Goal: Information Seeking & Learning: Learn about a topic

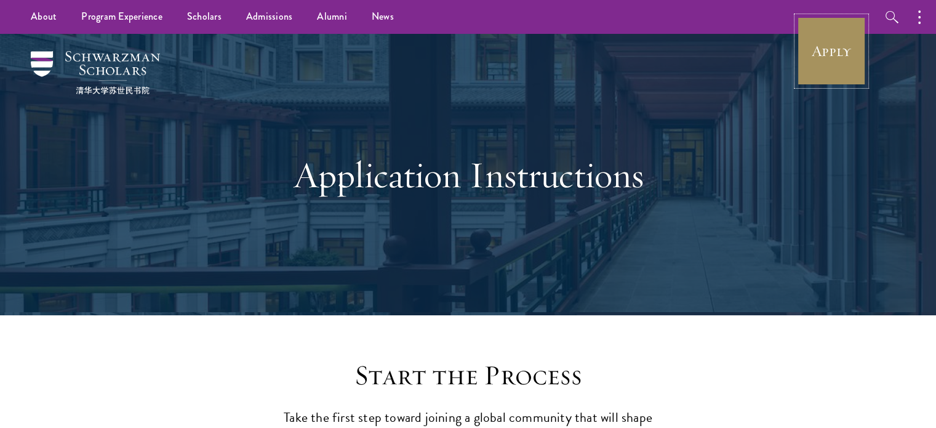
click at [853, 41] on link "Apply" at bounding box center [831, 51] width 69 height 69
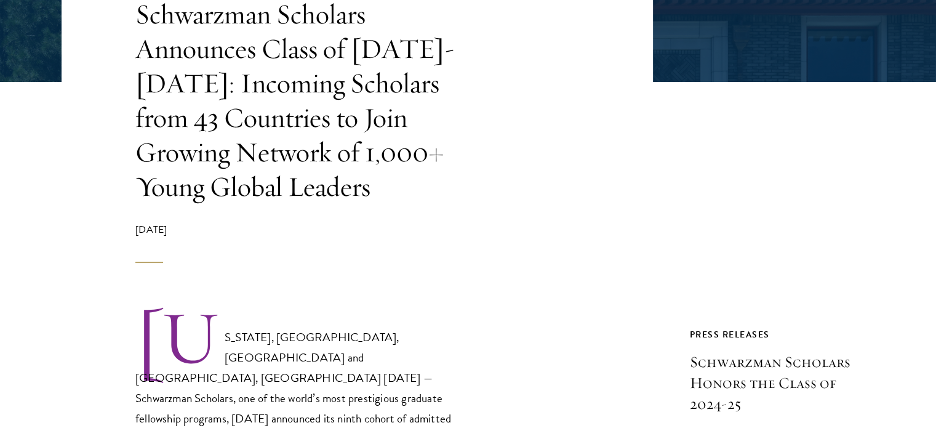
scroll to position [300, 0]
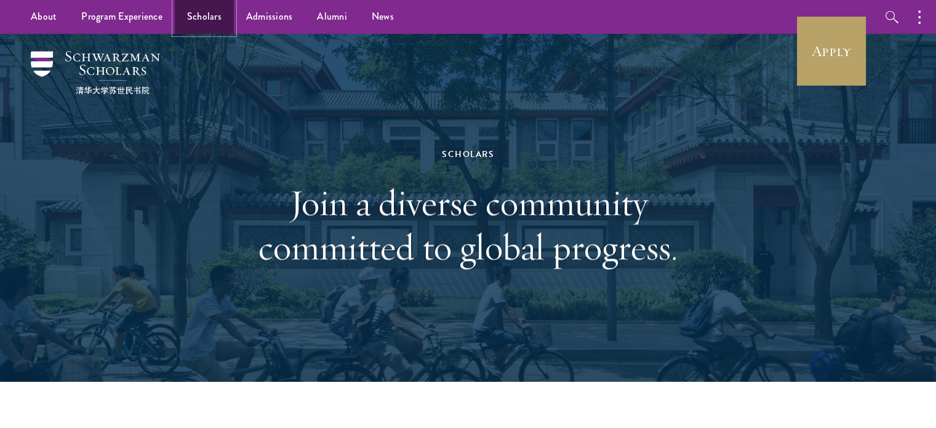
click at [203, 13] on link "Scholars" at bounding box center [204, 17] width 59 height 34
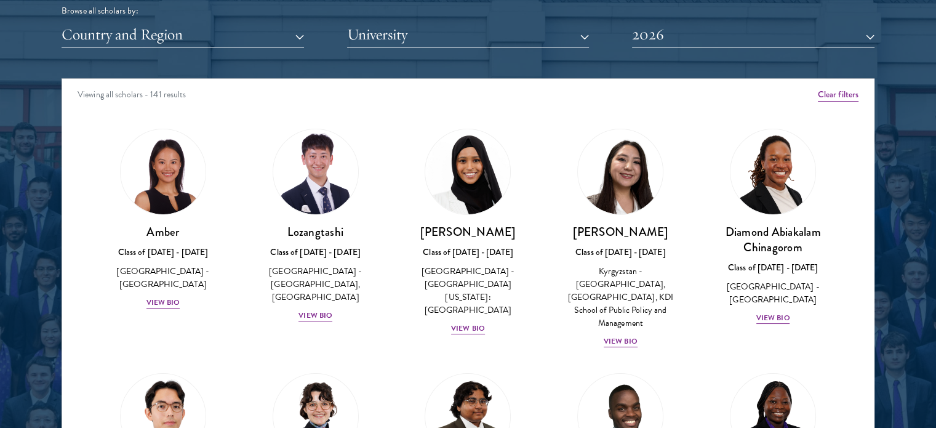
scroll to position [1580, 0]
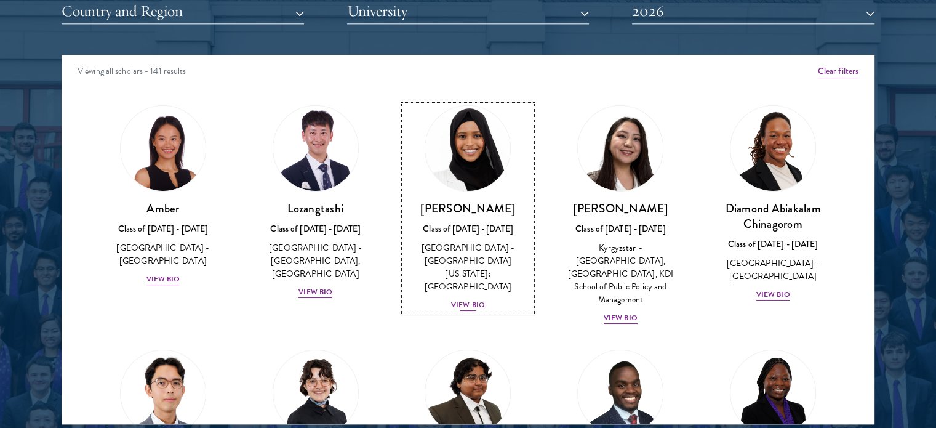
click at [460, 299] on div "View Bio" at bounding box center [468, 305] width 34 height 12
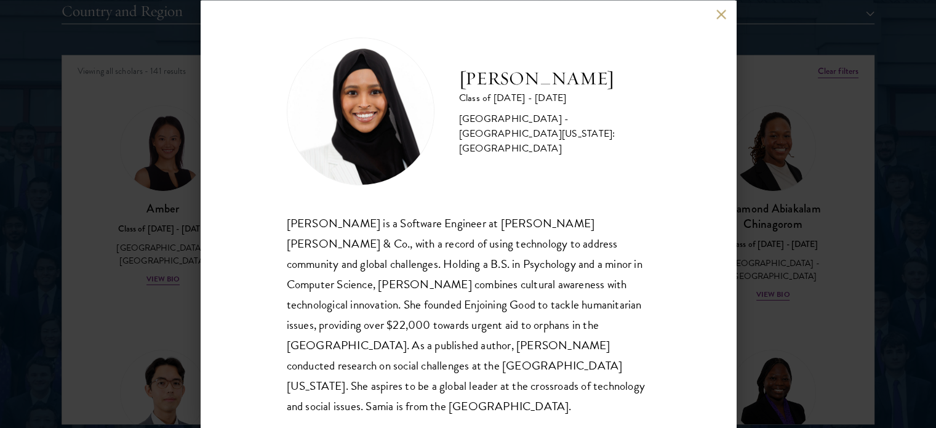
click at [805, 228] on div "[PERSON_NAME] Class of [DATE] - [DATE] [GEOGRAPHIC_DATA] - [GEOGRAPHIC_DATA][US…" at bounding box center [468, 214] width 936 height 428
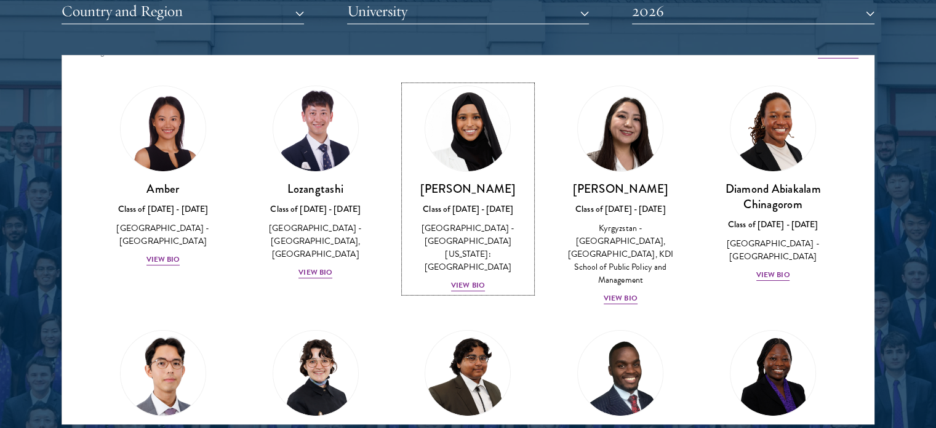
scroll to position [30, 0]
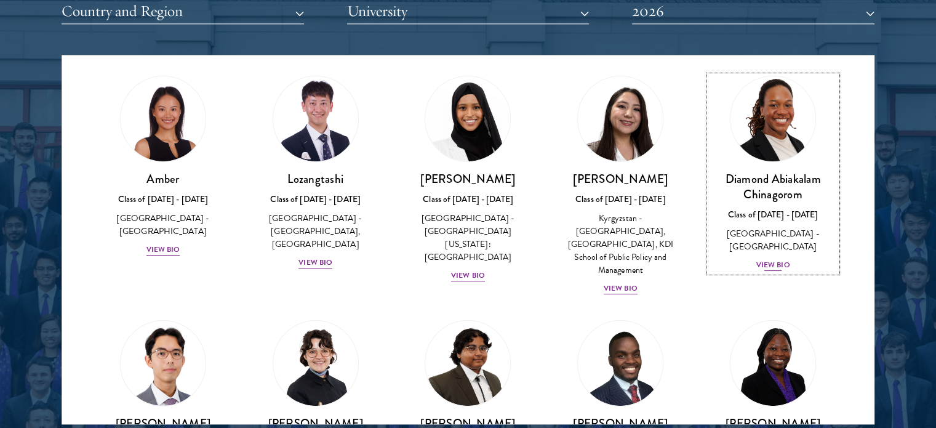
click at [757, 259] on div "View Bio" at bounding box center [774, 265] width 34 height 12
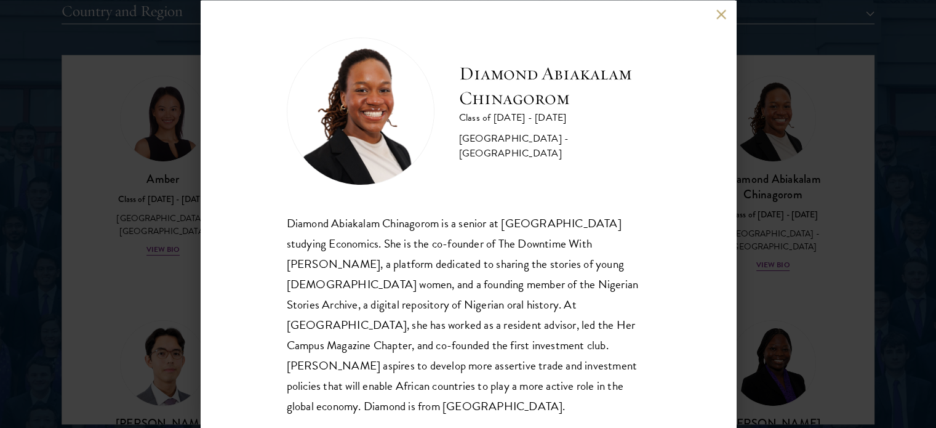
click at [832, 295] on div "Diamond Abiakalam [GEOGRAPHIC_DATA] Class of [DATE] - [DATE] [GEOGRAPHIC_DATA] …" at bounding box center [468, 214] width 936 height 428
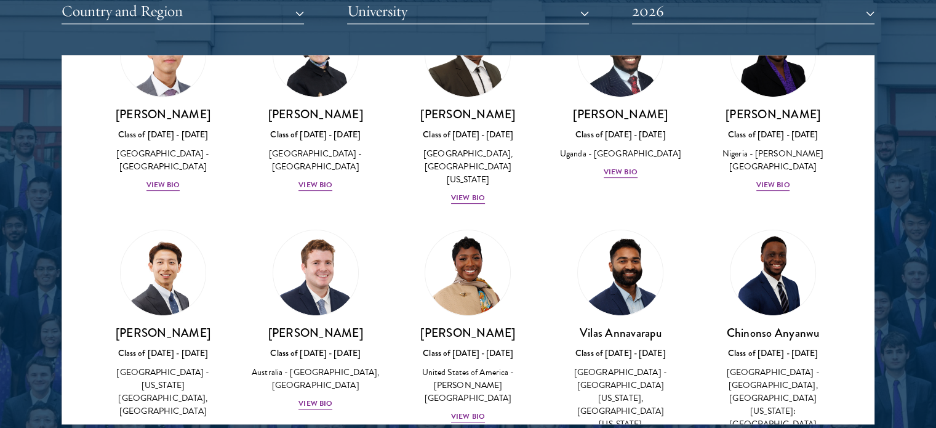
scroll to position [339, 0]
click at [475, 190] on div "[PERSON_NAME] Class of [DATE] - [DATE] [GEOGRAPHIC_DATA] - [GEOGRAPHIC_DATA], […" at bounding box center [468, 155] width 128 height 99
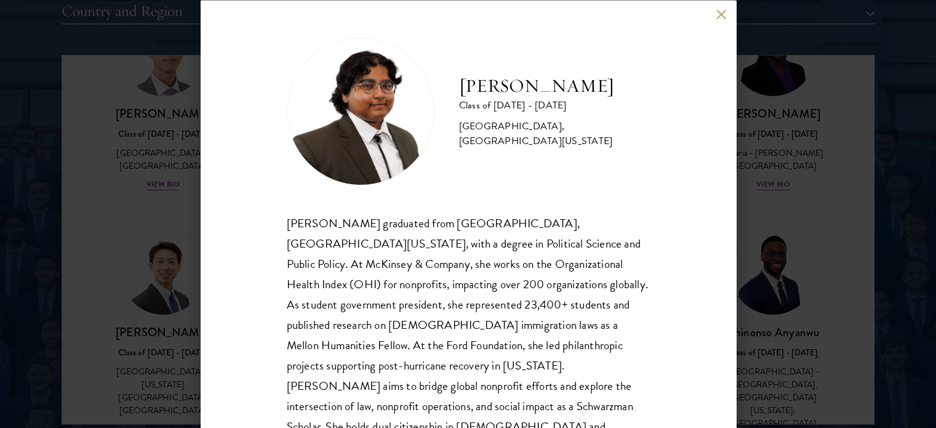
scroll to position [44, 0]
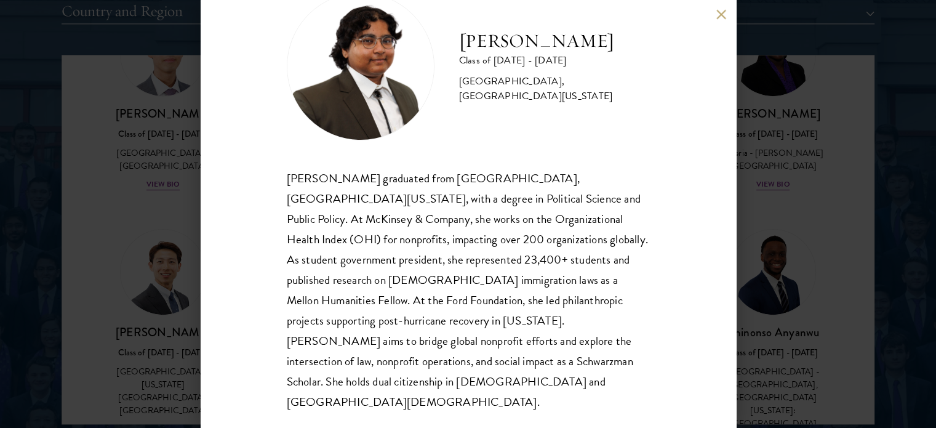
click at [824, 199] on div "[PERSON_NAME] Class of [DATE] - [DATE] [GEOGRAPHIC_DATA] - [GEOGRAPHIC_DATA], […" at bounding box center [468, 214] width 936 height 428
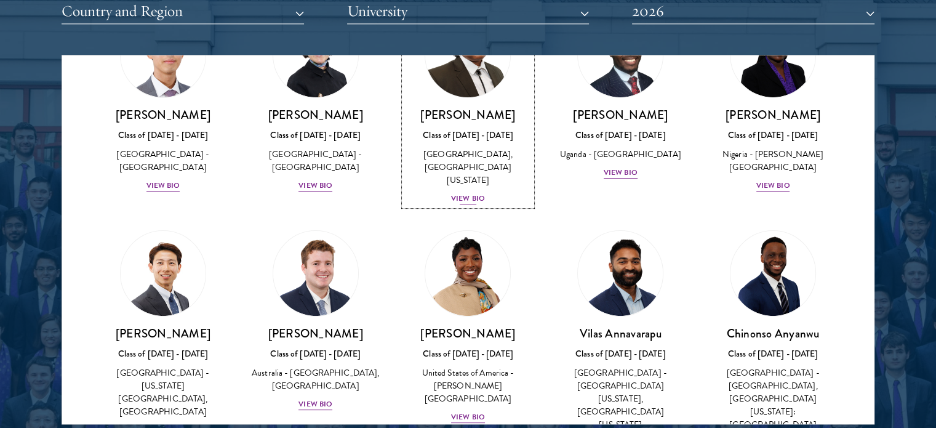
scroll to position [339, 0]
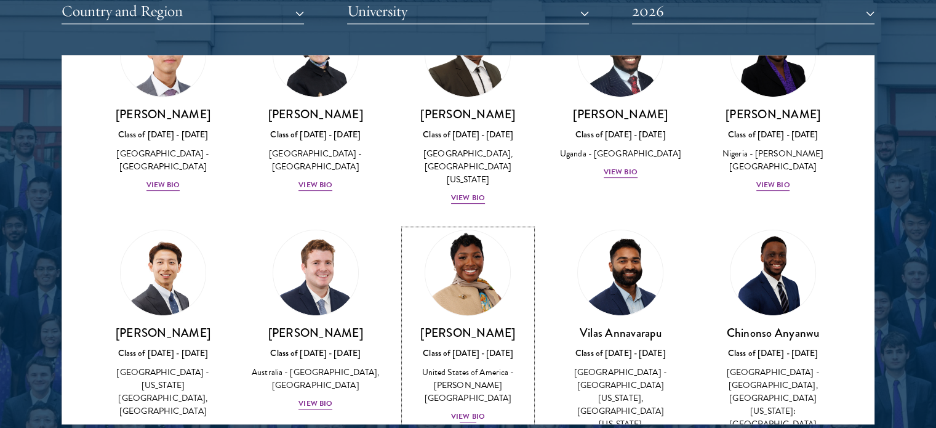
click at [451, 376] on div "United States of America - [PERSON_NAME][GEOGRAPHIC_DATA]" at bounding box center [468, 385] width 128 height 39
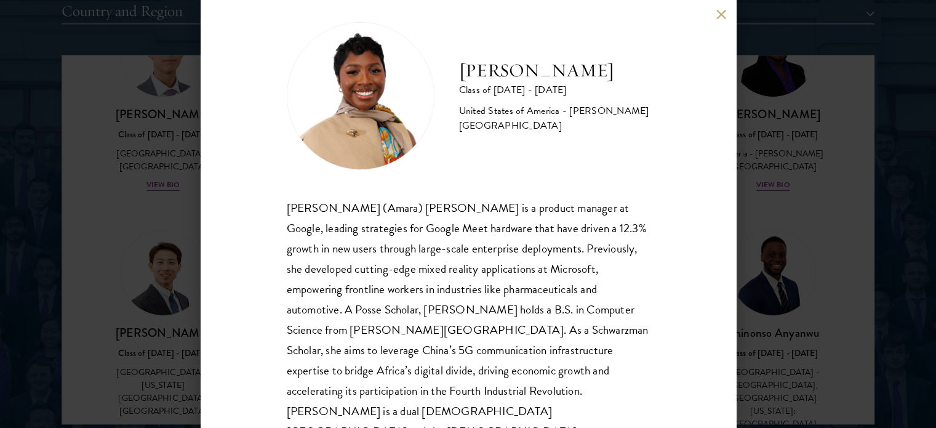
scroll to position [16, 0]
click at [840, 263] on div "[PERSON_NAME] Class of [DATE] - [DATE] [GEOGRAPHIC_DATA] - [PERSON_NAME][GEOGRA…" at bounding box center [468, 214] width 936 height 428
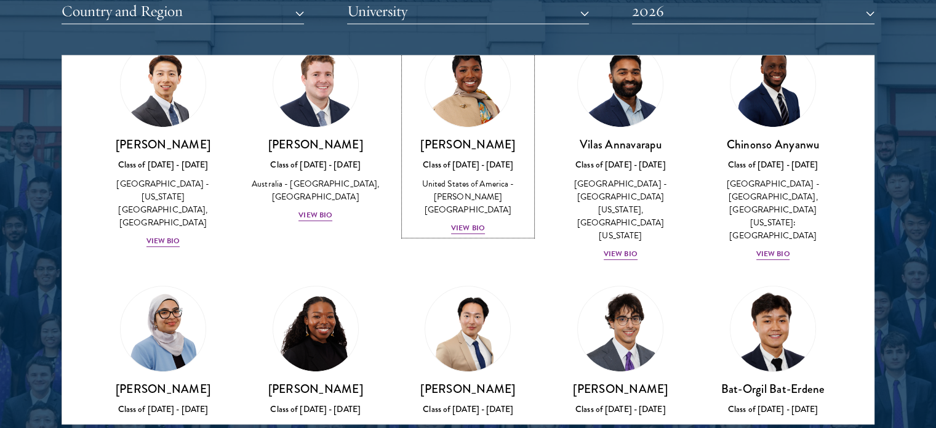
scroll to position [585, 0]
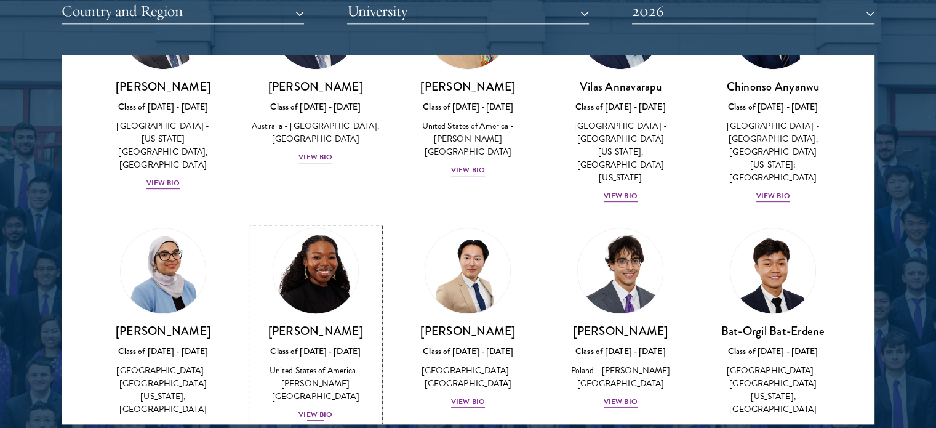
click at [310, 409] on div "View Bio" at bounding box center [316, 415] width 34 height 12
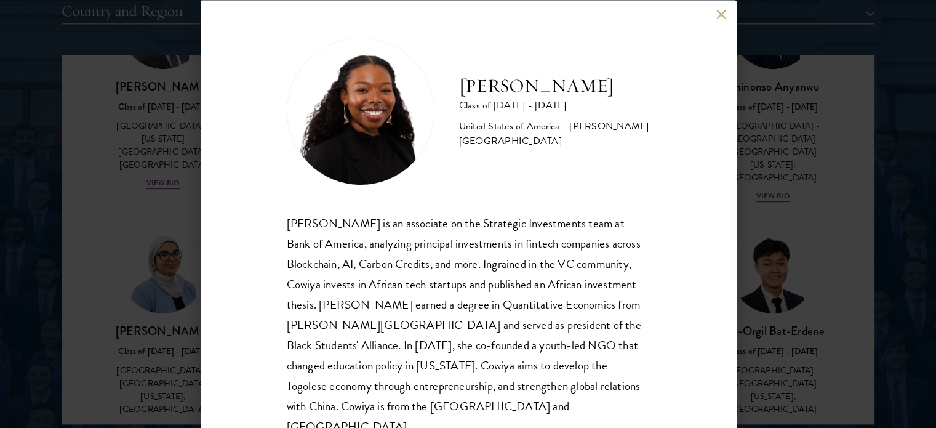
click at [797, 286] on div "[PERSON_NAME] Class of [DATE] - [DATE] [GEOGRAPHIC_DATA] - [PERSON_NAME][GEOGRA…" at bounding box center [468, 214] width 936 height 428
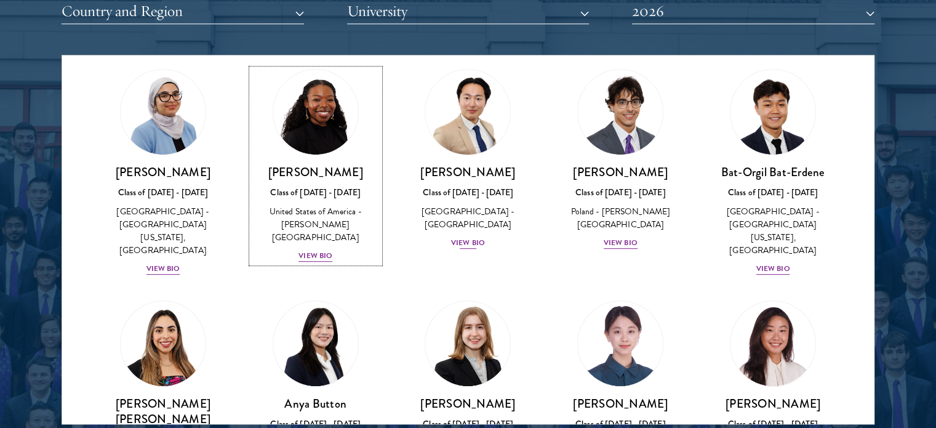
scroll to position [746, 0]
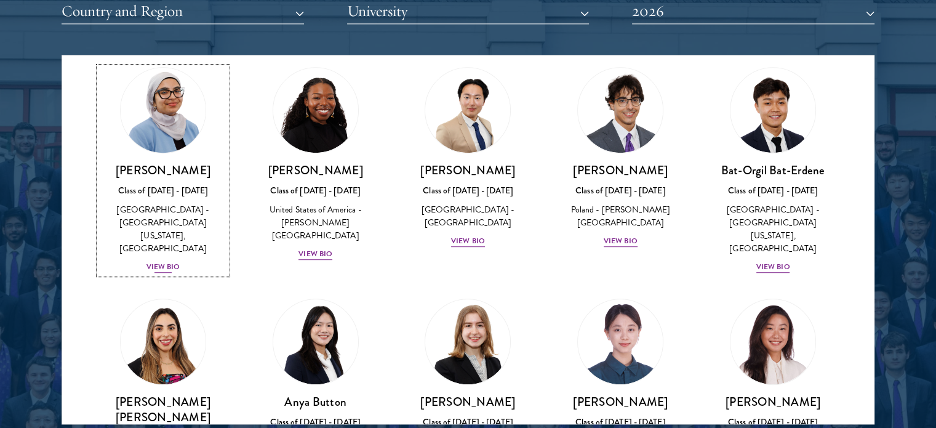
click at [164, 261] on div "View Bio" at bounding box center [164, 267] width 34 height 12
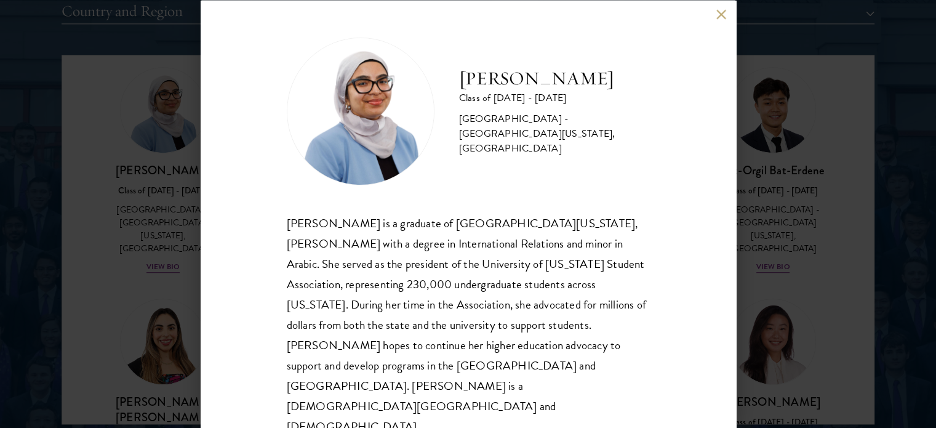
click at [107, 216] on div "[PERSON_NAME] Class of [DATE] - [DATE] [GEOGRAPHIC_DATA] - [GEOGRAPHIC_DATA][US…" at bounding box center [468, 214] width 936 height 428
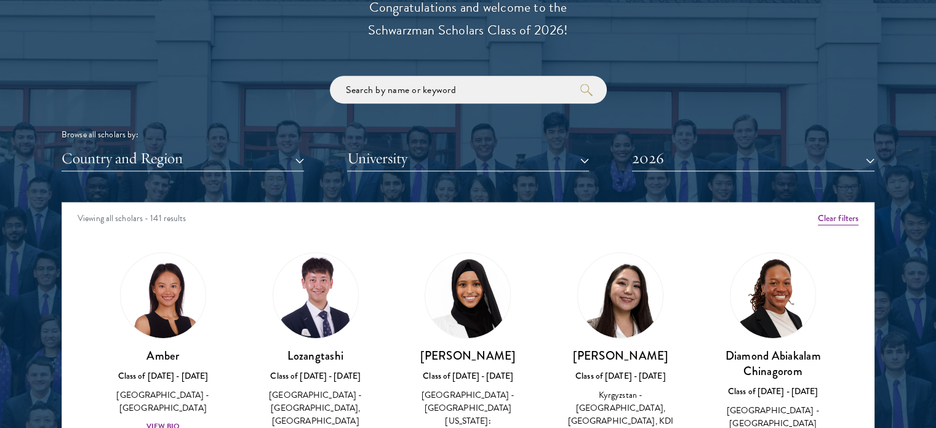
scroll to position [1433, 0]
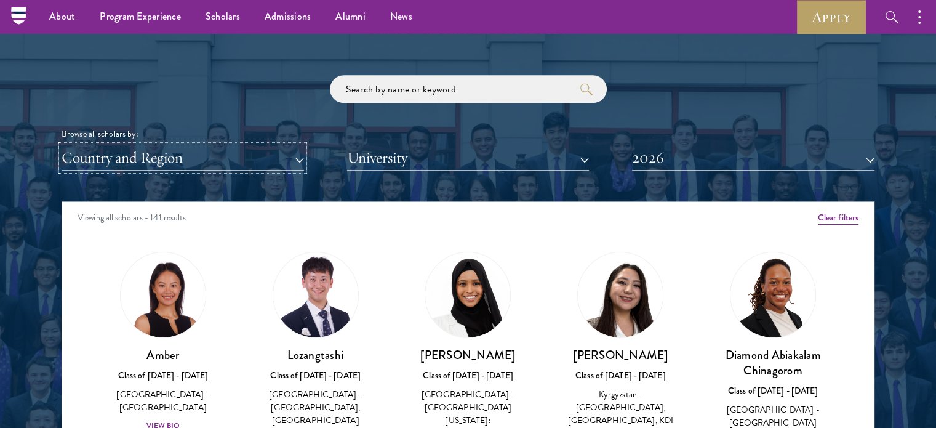
click at [293, 147] on button "Country and Region" at bounding box center [183, 157] width 243 height 25
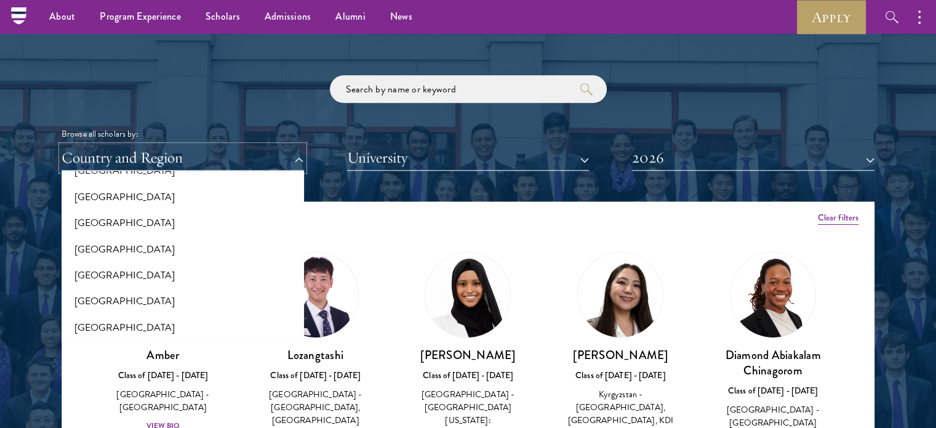
scroll to position [2556, 0]
click at [143, 221] on button "[GEOGRAPHIC_DATA]" at bounding box center [182, 222] width 235 height 26
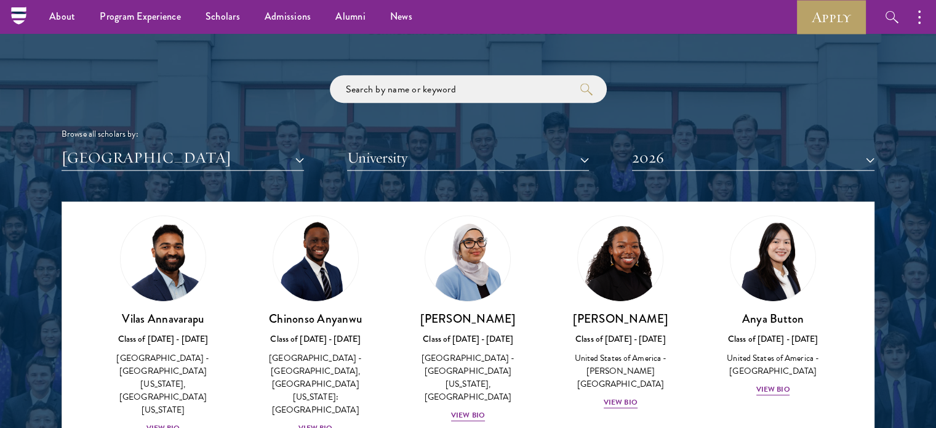
scroll to position [268, 0]
click at [771, 383] on div "View Bio" at bounding box center [774, 389] width 34 height 12
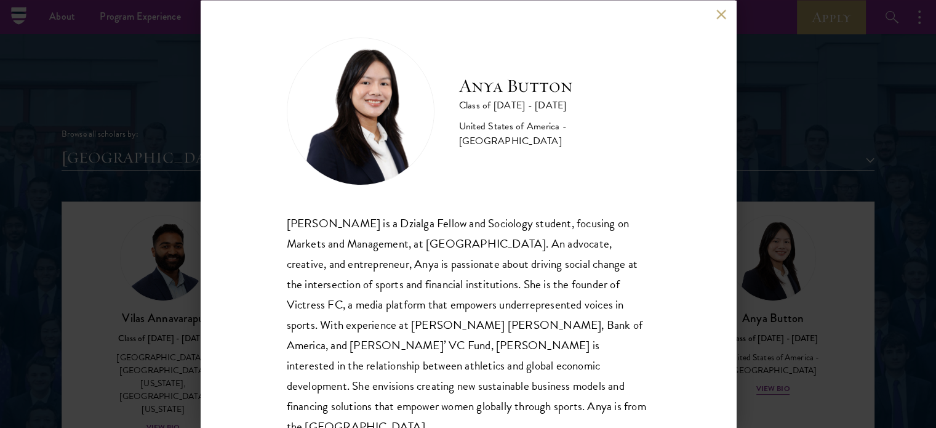
click at [874, 197] on div "Anya Button Class of [DATE] - [DATE] [GEOGRAPHIC_DATA] - [GEOGRAPHIC_DATA] [PER…" at bounding box center [468, 214] width 936 height 428
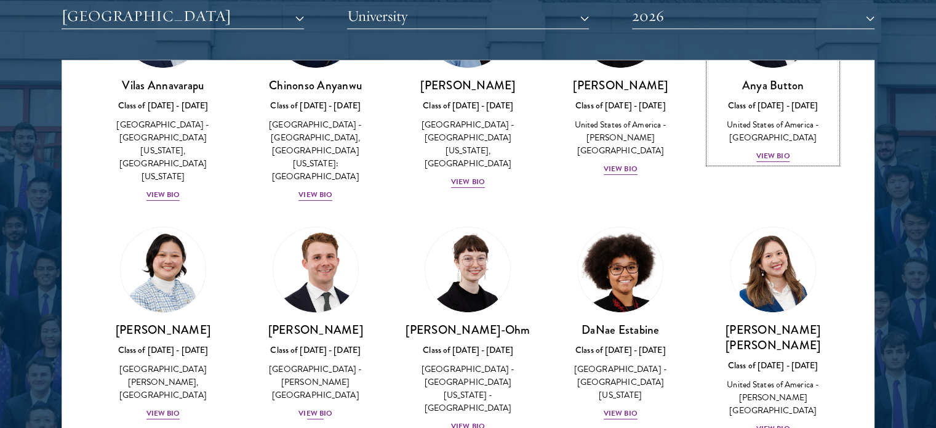
scroll to position [392, 0]
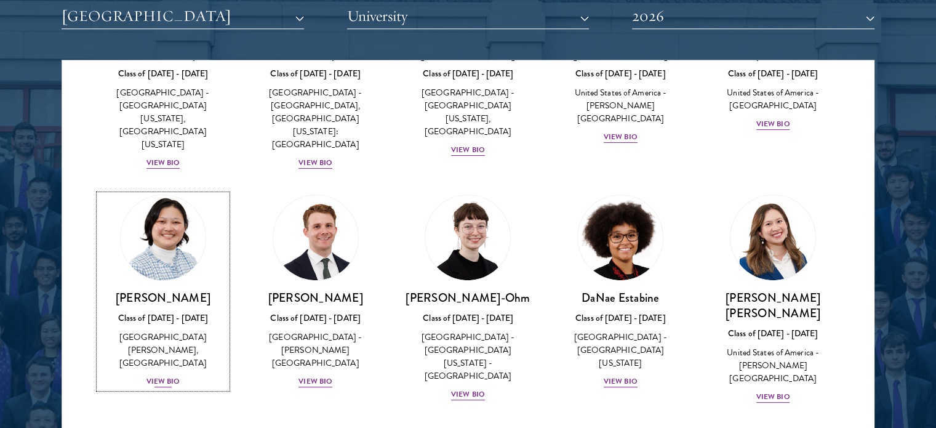
click at [156, 376] on div "View Bio" at bounding box center [164, 382] width 34 height 12
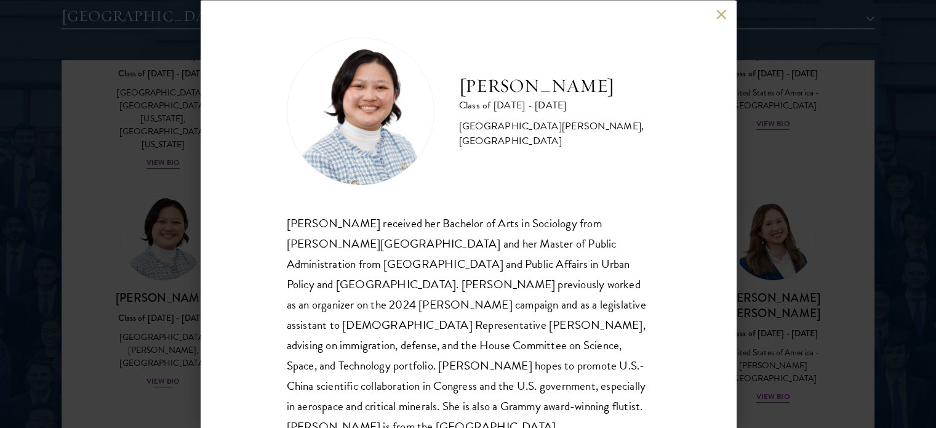
click at [156, 324] on div "[PERSON_NAME] Class of [DATE] - [DATE] [GEOGRAPHIC_DATA] - [PERSON_NAME][GEOGRA…" at bounding box center [468, 214] width 936 height 428
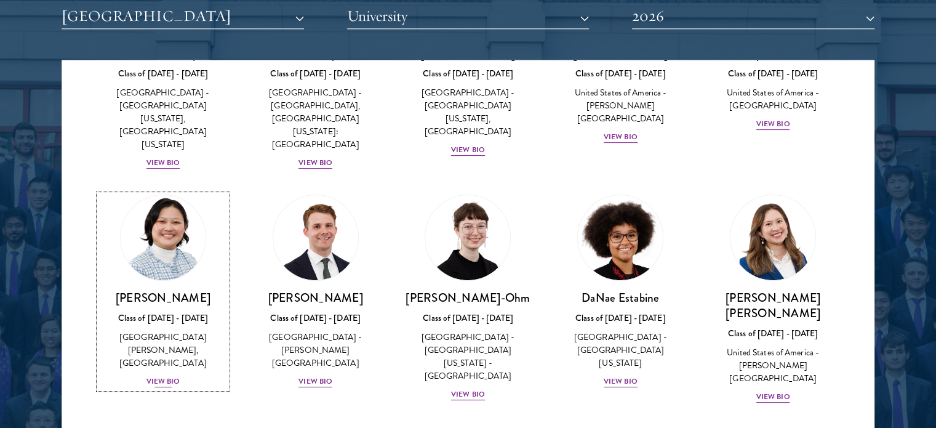
scroll to position [393, 0]
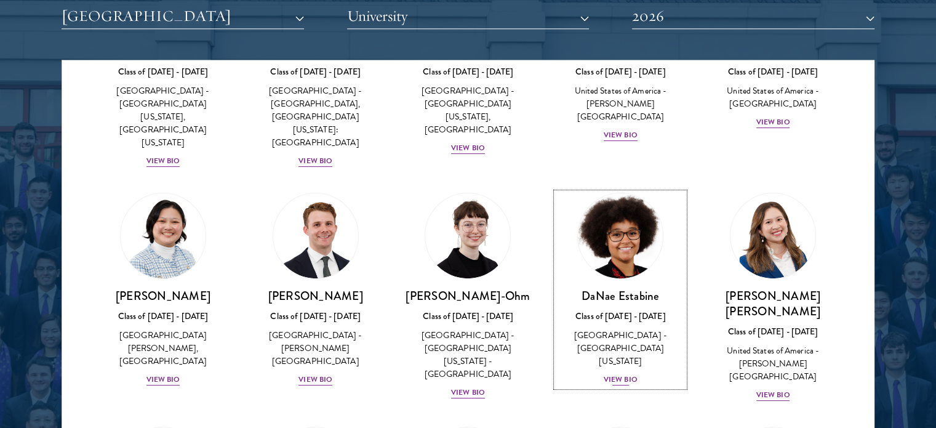
click at [616, 374] on div "View Bio" at bounding box center [621, 380] width 34 height 12
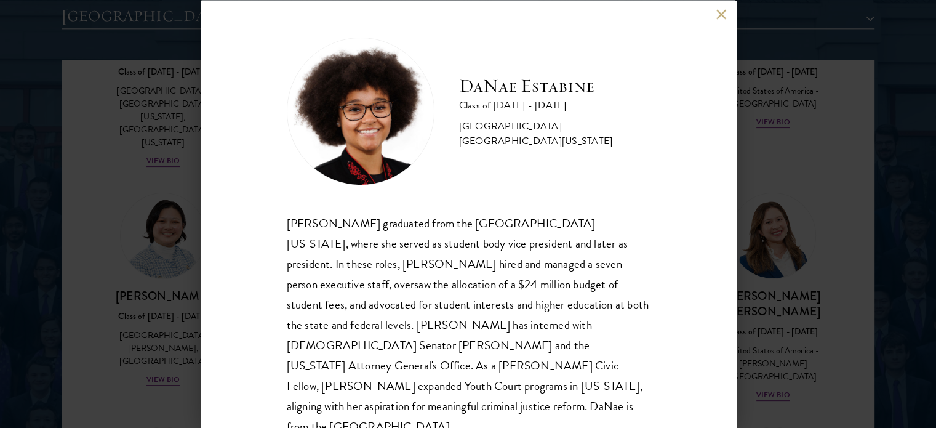
click at [864, 251] on div "[PERSON_NAME] Class of [DATE] - [DATE] [GEOGRAPHIC_DATA] - [GEOGRAPHIC_DATA][US…" at bounding box center [468, 214] width 936 height 428
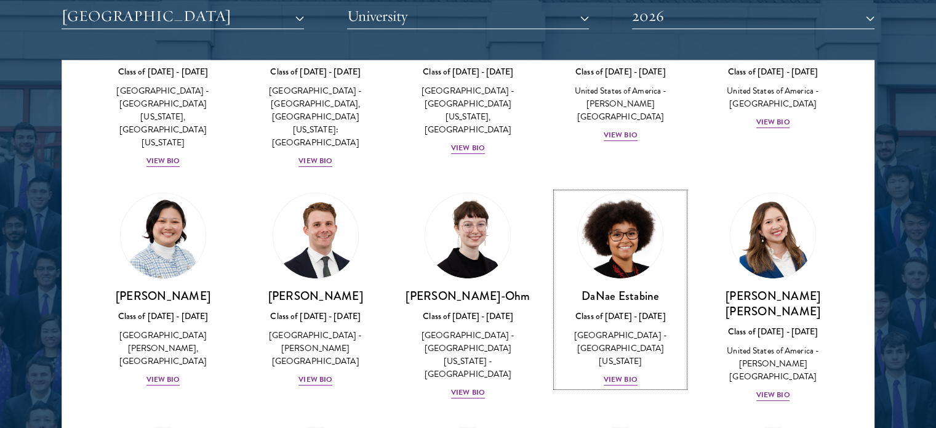
scroll to position [393, 0]
click at [757, 389] on div "View Bio" at bounding box center [774, 395] width 34 height 12
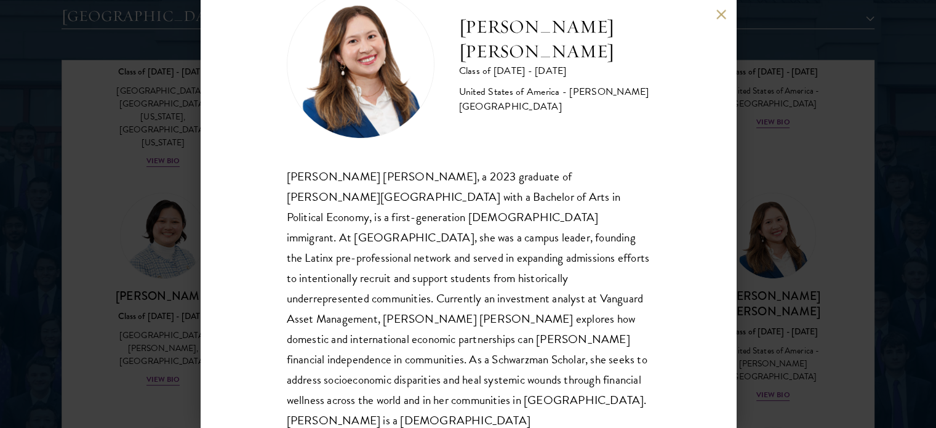
scroll to position [47, 0]
click at [832, 282] on div "[PERSON_NAME] [PERSON_NAME] Class of [DATE] - [DATE] [GEOGRAPHIC_DATA] - [PERSO…" at bounding box center [468, 214] width 936 height 428
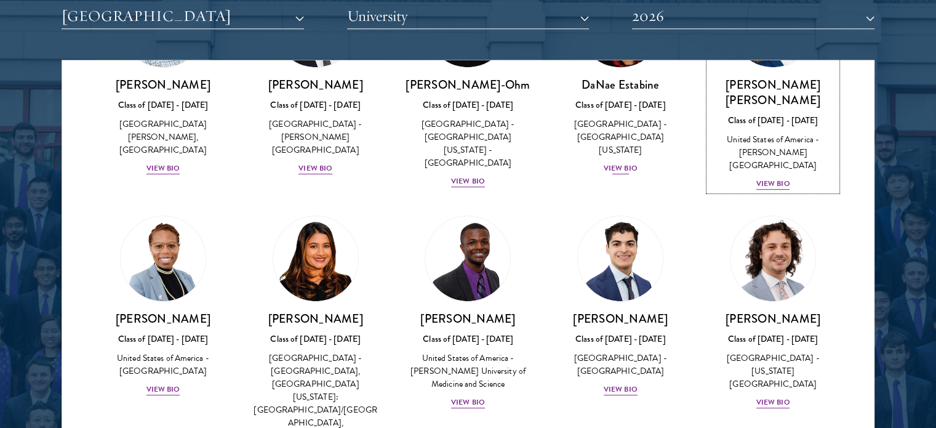
scroll to position [605, 0]
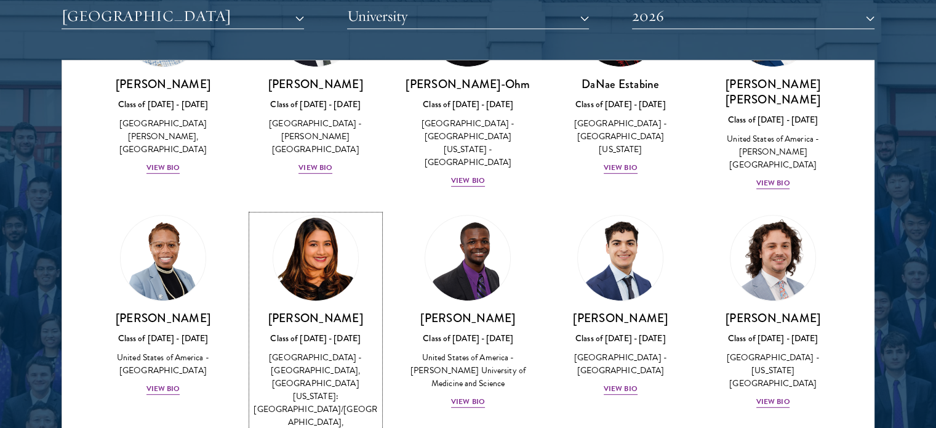
click at [326, 351] on div "[GEOGRAPHIC_DATA] - [GEOGRAPHIC_DATA], [GEOGRAPHIC_DATA][US_STATE]: [GEOGRAPHIC…" at bounding box center [316, 396] width 128 height 91
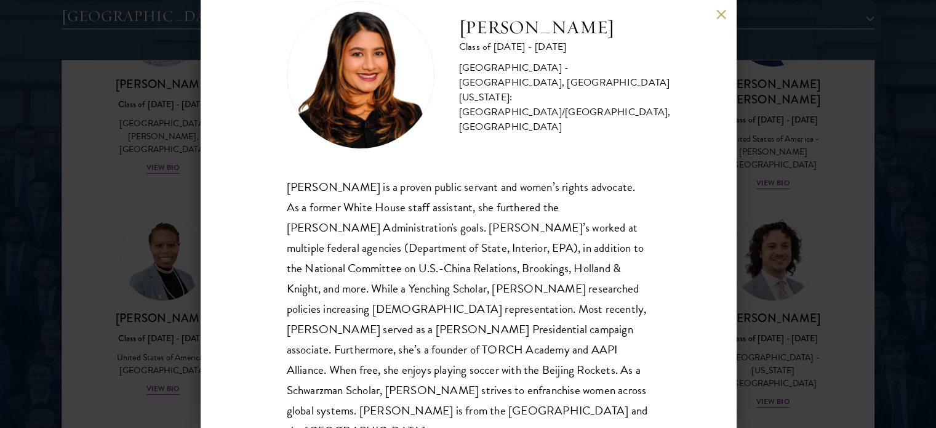
scroll to position [38, 0]
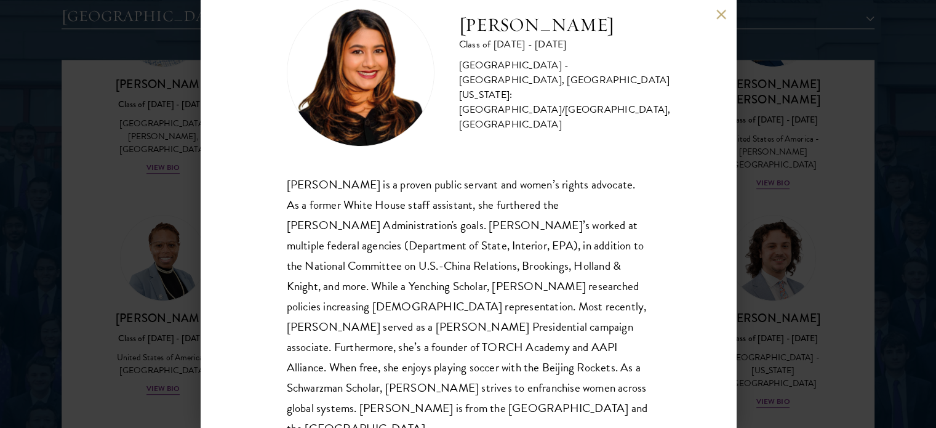
click at [800, 182] on div "[PERSON_NAME] Class of [DATE] - [DATE] [GEOGRAPHIC_DATA] - [GEOGRAPHIC_DATA], […" at bounding box center [468, 214] width 936 height 428
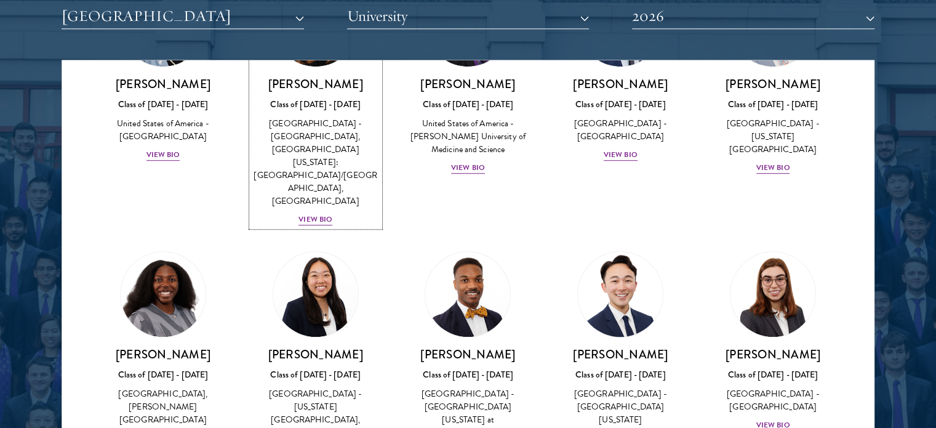
scroll to position [840, 0]
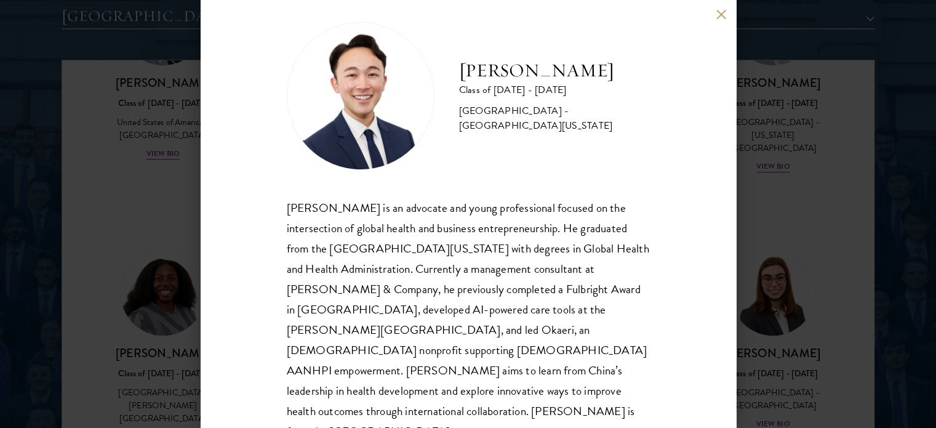
scroll to position [25, 0]
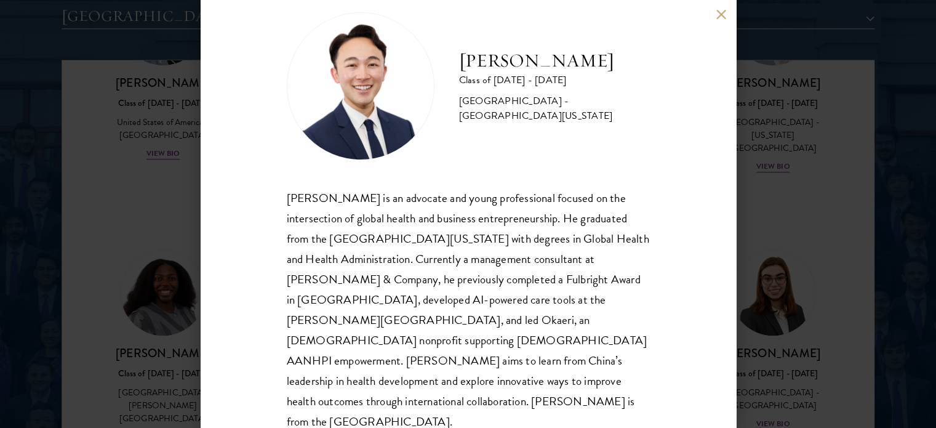
click at [773, 297] on div "[PERSON_NAME] Class of [DATE] - [DATE] [GEOGRAPHIC_DATA] - [GEOGRAPHIC_DATA][US…" at bounding box center [468, 214] width 936 height 428
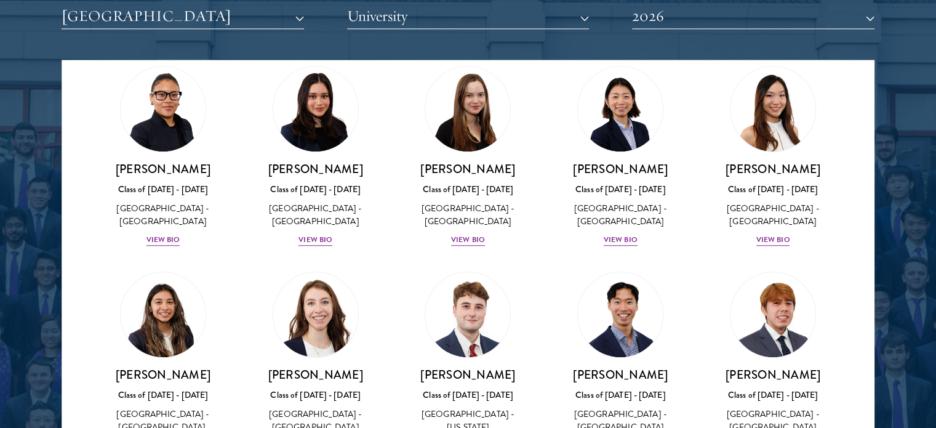
scroll to position [1270, 0]
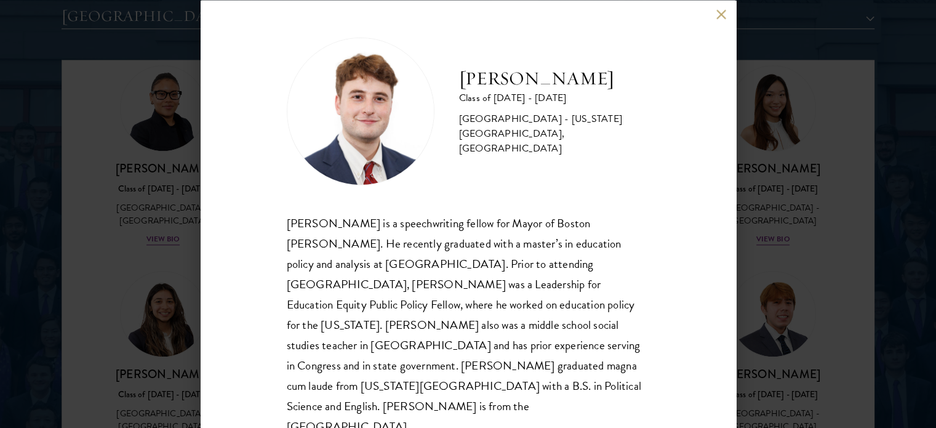
click at [146, 351] on div "[PERSON_NAME] Class of [DATE] - [DATE] [GEOGRAPHIC_DATA] - [US_STATE][GEOGRAPHI…" at bounding box center [468, 214] width 936 height 428
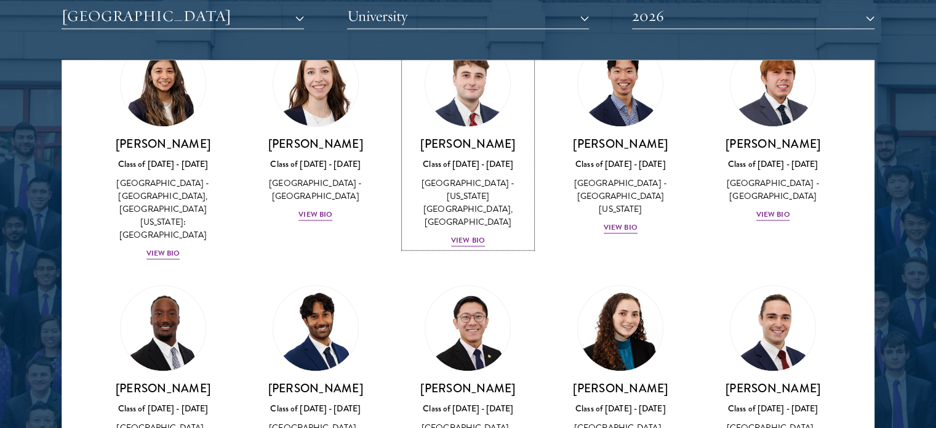
scroll to position [1500, 0]
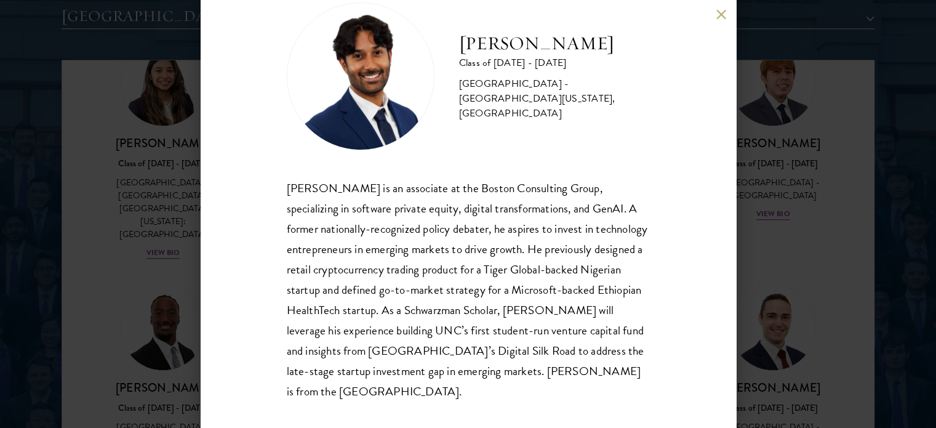
scroll to position [36, 0]
click at [190, 293] on div "[PERSON_NAME] Class of [DATE] - [DATE] [GEOGRAPHIC_DATA] - [GEOGRAPHIC_DATA][US…" at bounding box center [468, 214] width 936 height 428
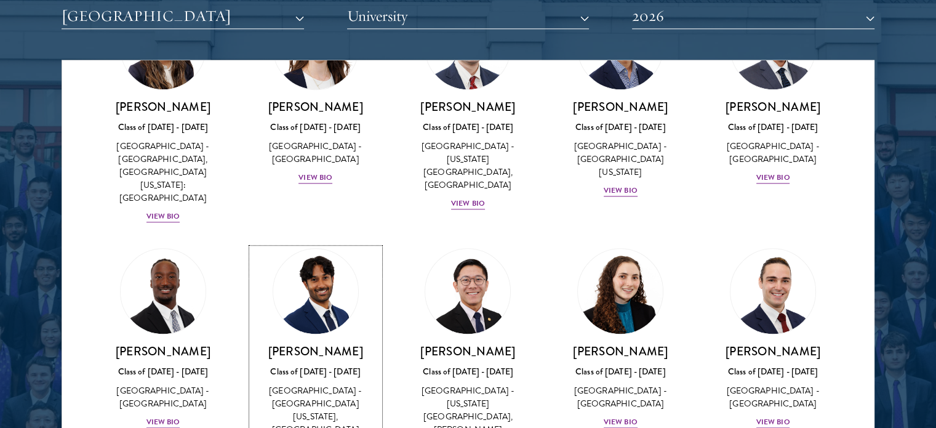
scroll to position [1537, 0]
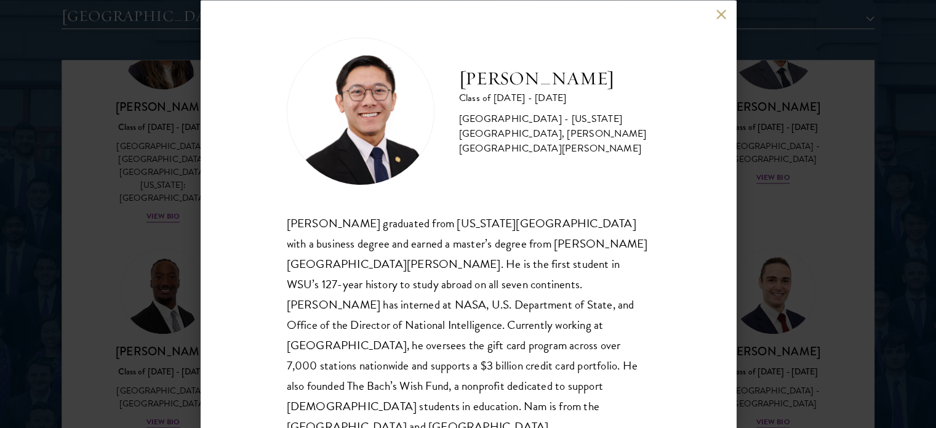
click at [722, 10] on button at bounding box center [722, 14] width 10 height 10
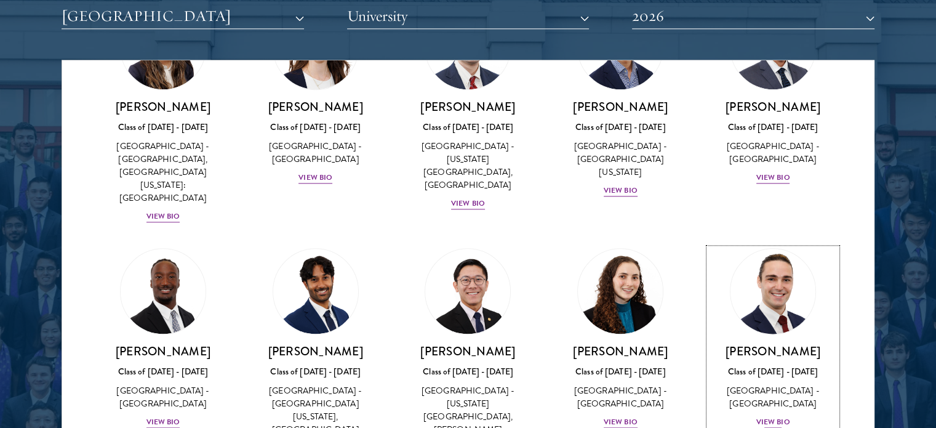
click at [757, 416] on div "View Bio" at bounding box center [774, 422] width 34 height 12
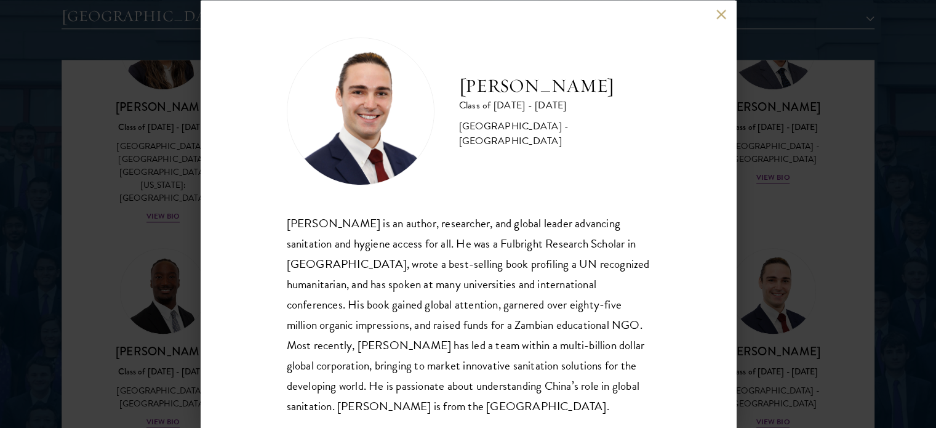
scroll to position [25, 0]
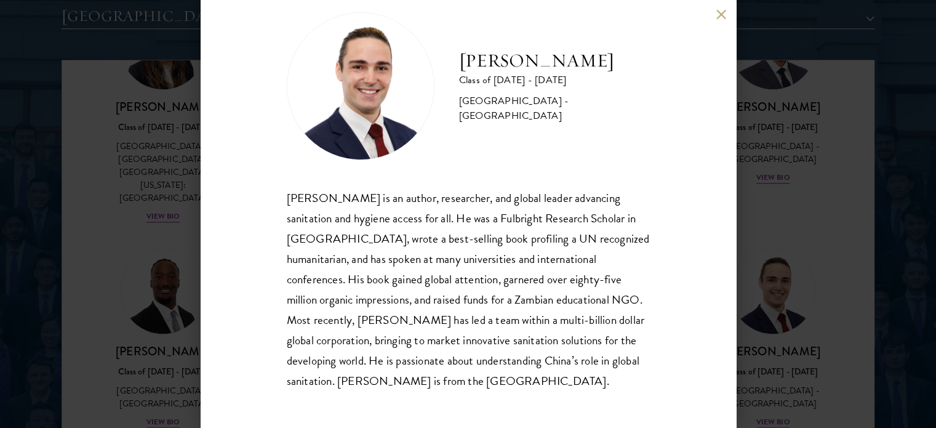
click at [834, 327] on div "[PERSON_NAME] Class of [DATE] - [DATE] [GEOGRAPHIC_DATA] - [GEOGRAPHIC_DATA] [P…" at bounding box center [468, 214] width 936 height 428
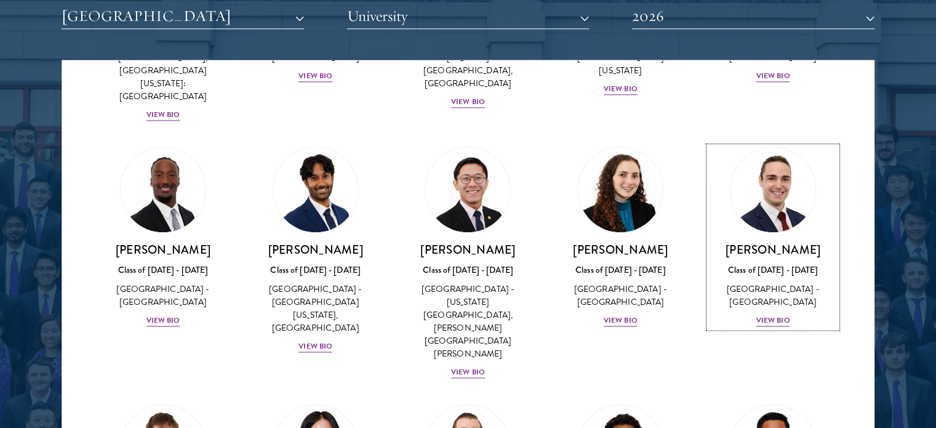
scroll to position [1653, 0]
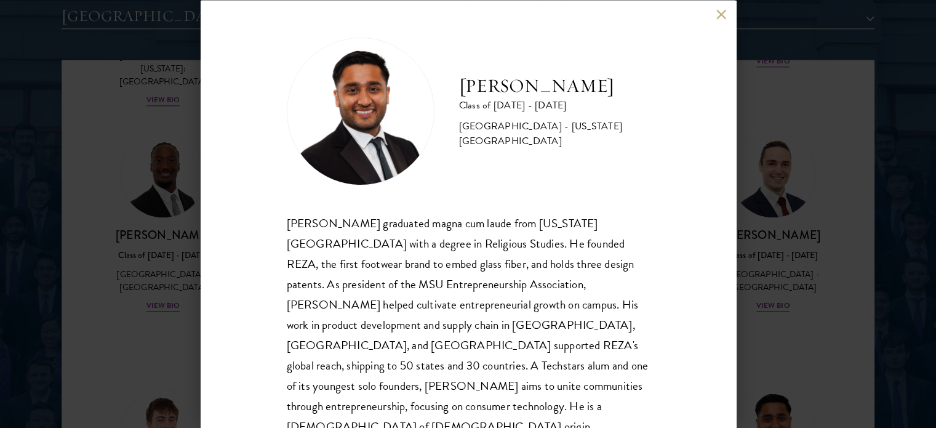
click at [760, 369] on div "[PERSON_NAME] Class of [DATE] - [DATE] [GEOGRAPHIC_DATA] - [US_STATE][GEOGRAPHI…" at bounding box center [468, 214] width 936 height 428
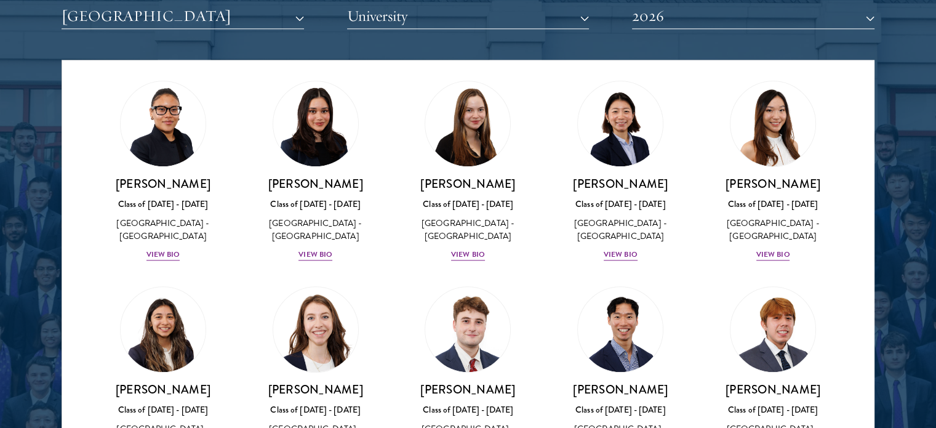
scroll to position [1692, 0]
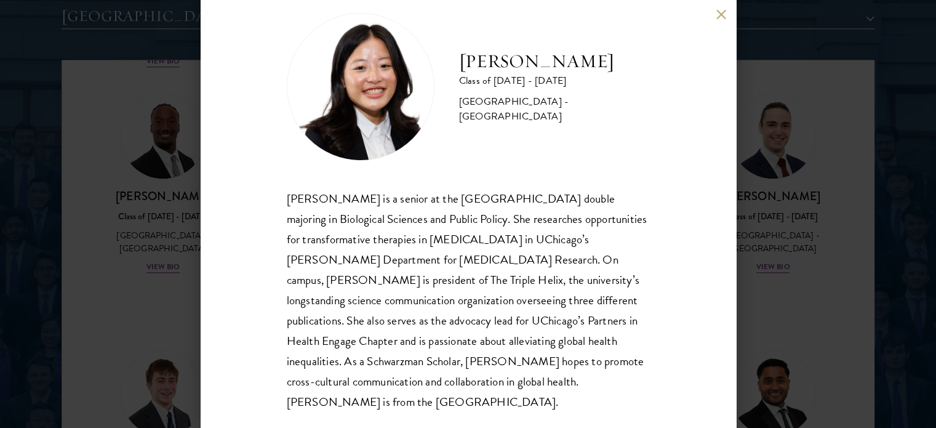
scroll to position [25, 0]
click at [103, 276] on div "[PERSON_NAME] Class of [DATE] - [DATE] [GEOGRAPHIC_DATA] - [GEOGRAPHIC_DATA] [P…" at bounding box center [468, 214] width 936 height 428
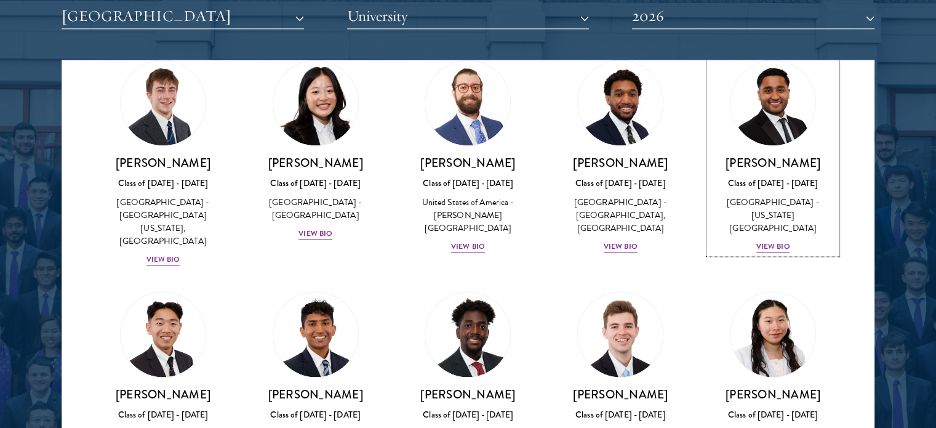
scroll to position [1984, 0]
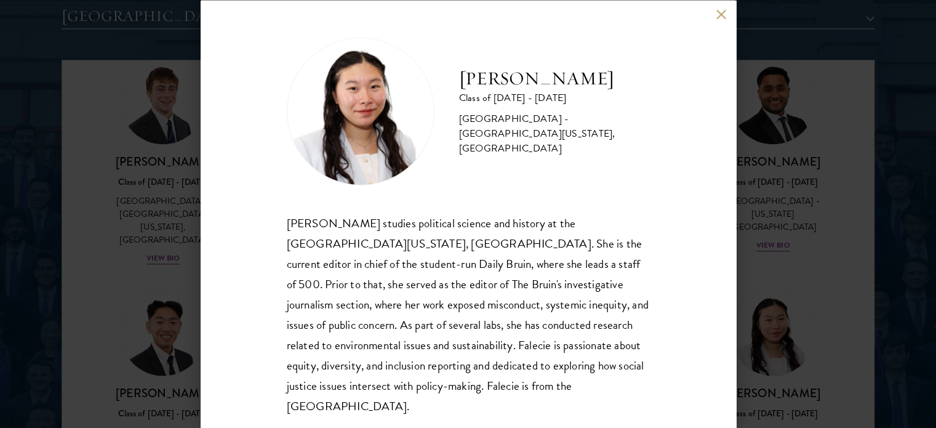
click at [831, 278] on div "[PERSON_NAME] Class of [DATE] - [DATE] [GEOGRAPHIC_DATA] - [GEOGRAPHIC_DATA][US…" at bounding box center [468, 214] width 936 height 428
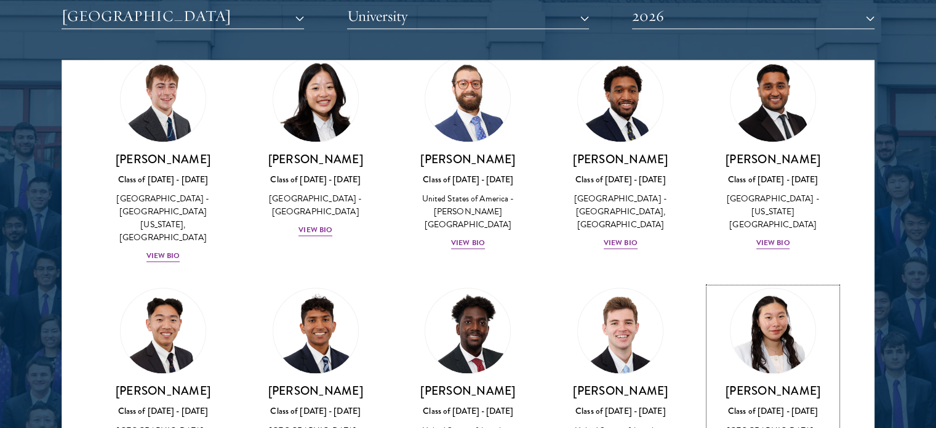
scroll to position [2085, 0]
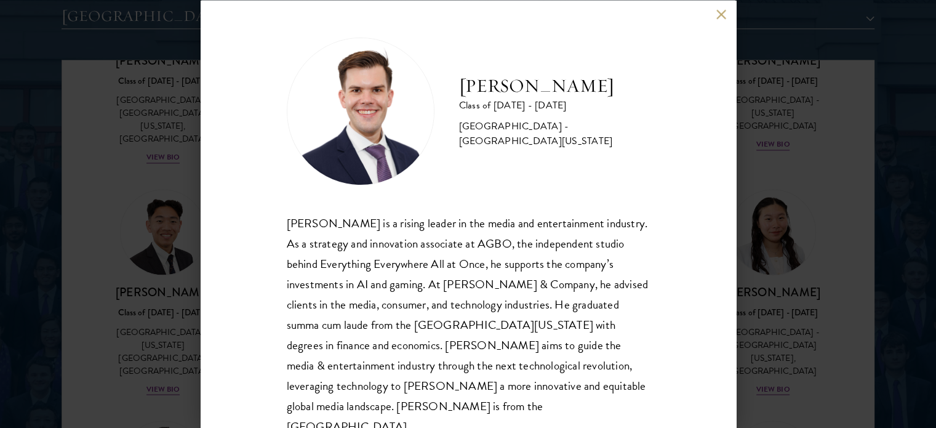
click at [762, 265] on div "[PERSON_NAME] Class of [DATE] - [DATE] [GEOGRAPHIC_DATA] - [GEOGRAPHIC_DATA][US…" at bounding box center [468, 214] width 936 height 428
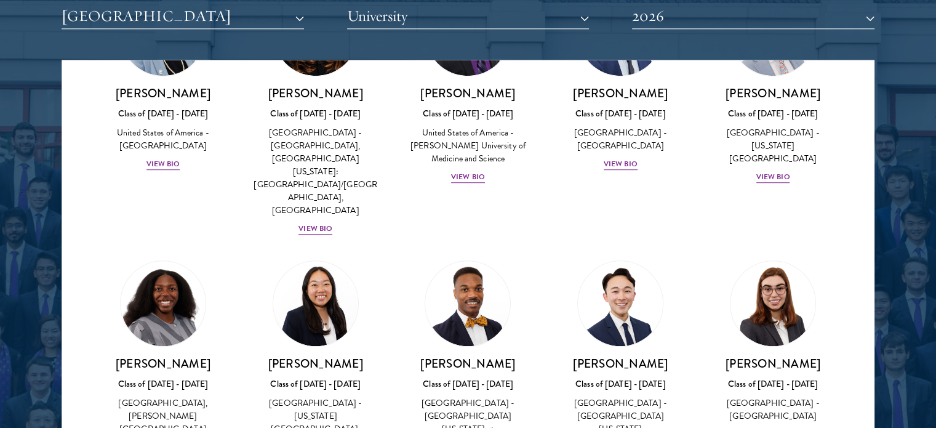
scroll to position [2085, 0]
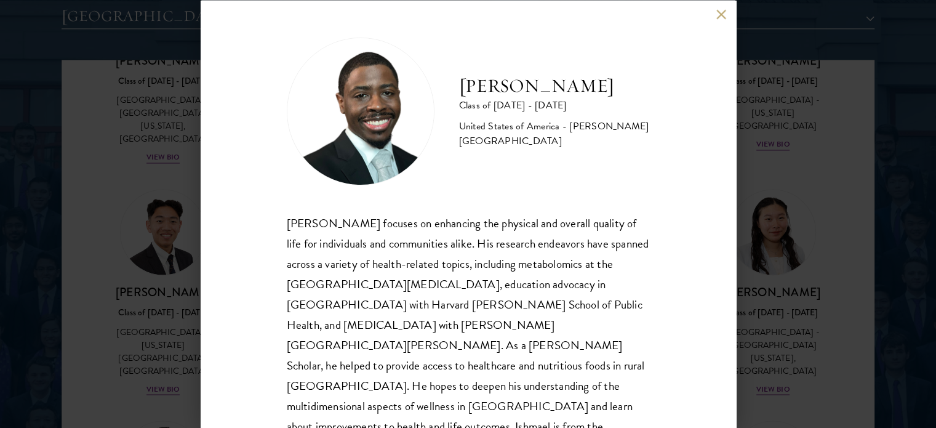
click at [847, 262] on div "[PERSON_NAME] Class of [DATE] - [DATE] [GEOGRAPHIC_DATA] - [PERSON_NAME][GEOGRA…" at bounding box center [468, 214] width 936 height 428
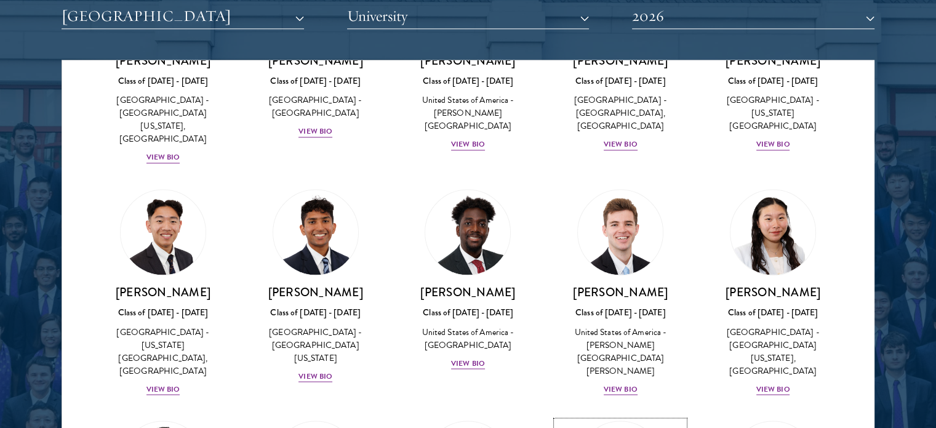
scroll to position [2085, 0]
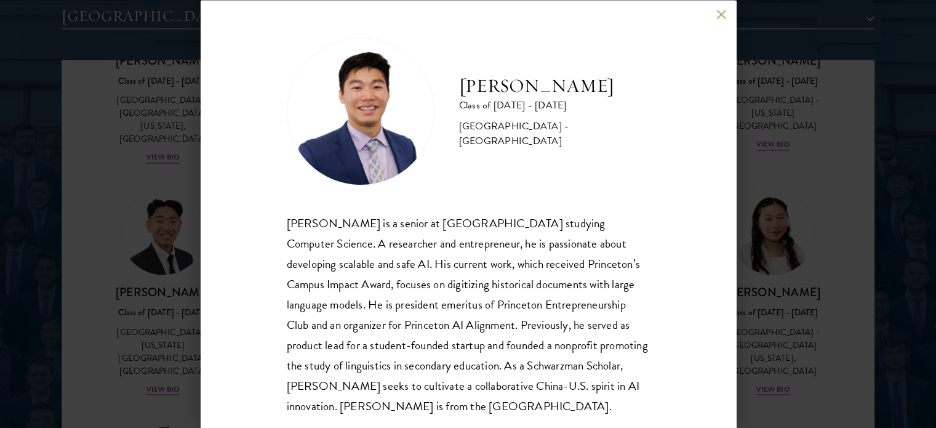
scroll to position [25, 0]
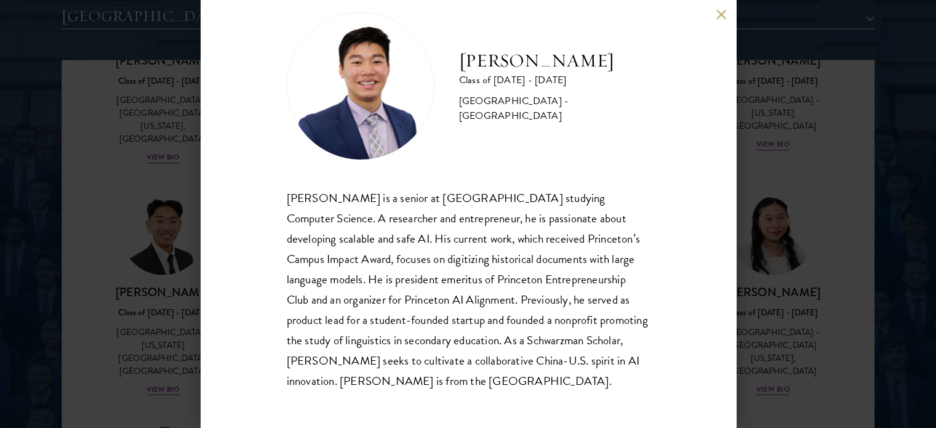
click at [859, 273] on div "[PERSON_NAME] Class of [DATE] - [DATE] [GEOGRAPHIC_DATA] - [GEOGRAPHIC_DATA] [P…" at bounding box center [468, 214] width 936 height 428
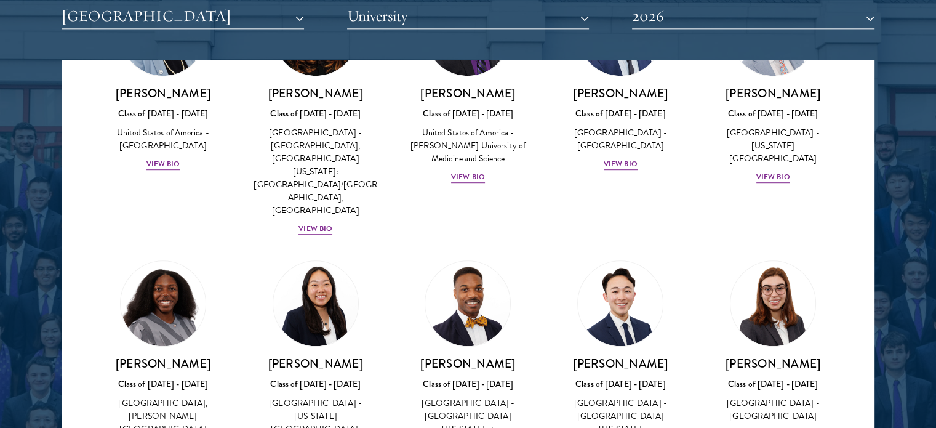
scroll to position [2085, 0]
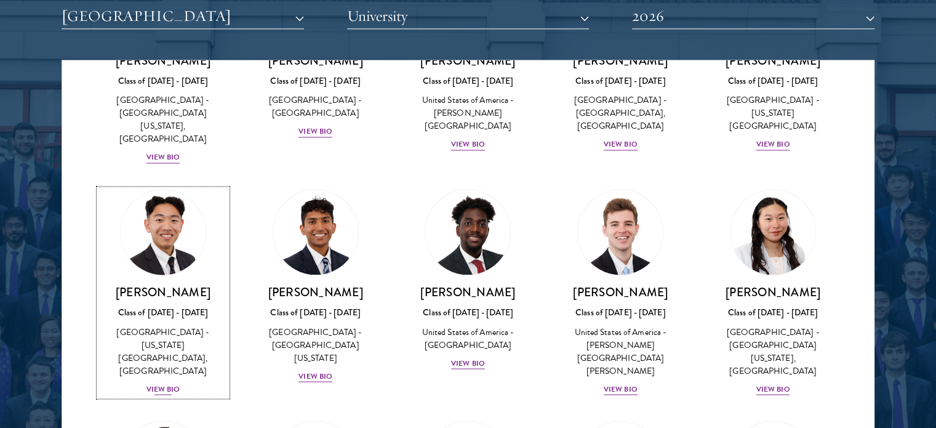
click at [162, 383] on div "View Bio" at bounding box center [164, 389] width 34 height 12
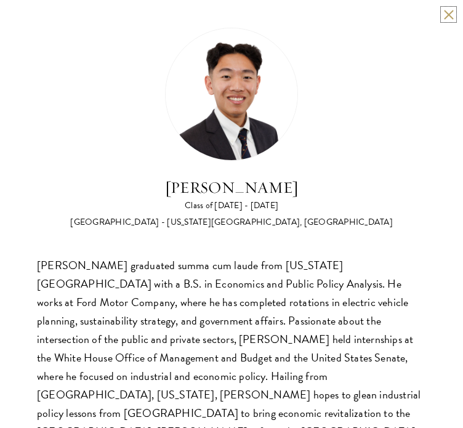
scroll to position [0, 0]
